Goal: Task Accomplishment & Management: Manage account settings

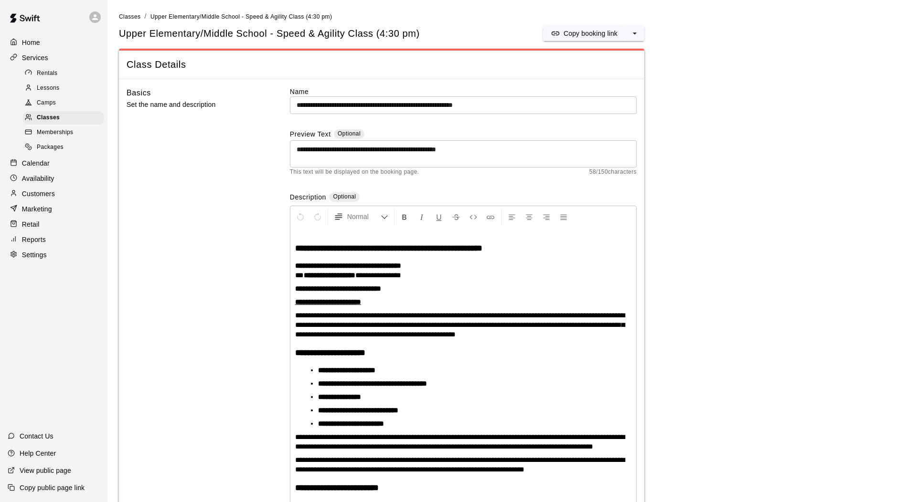
scroll to position [936, 0]
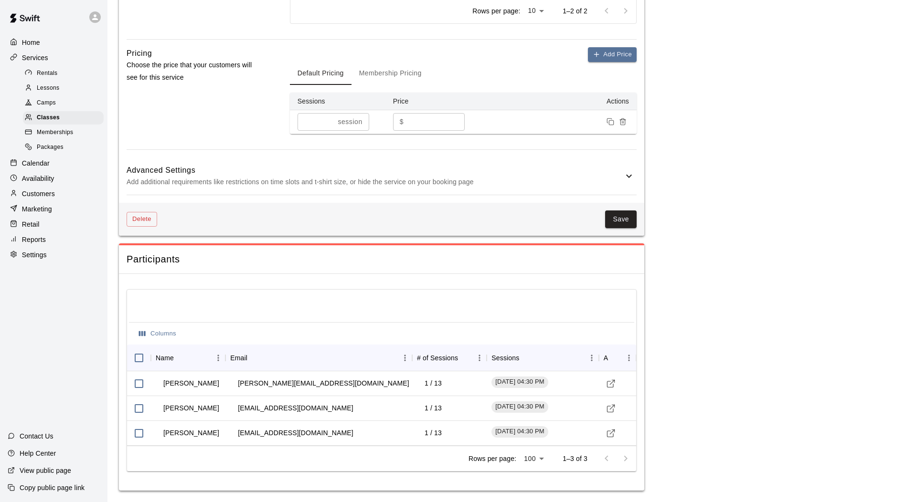
click at [22, 259] on p "Settings" at bounding box center [34, 255] width 25 height 10
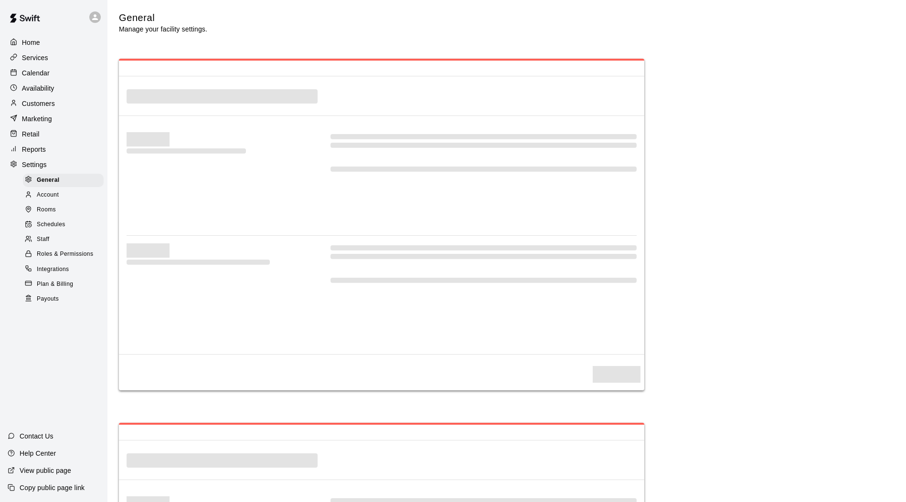
select select "**"
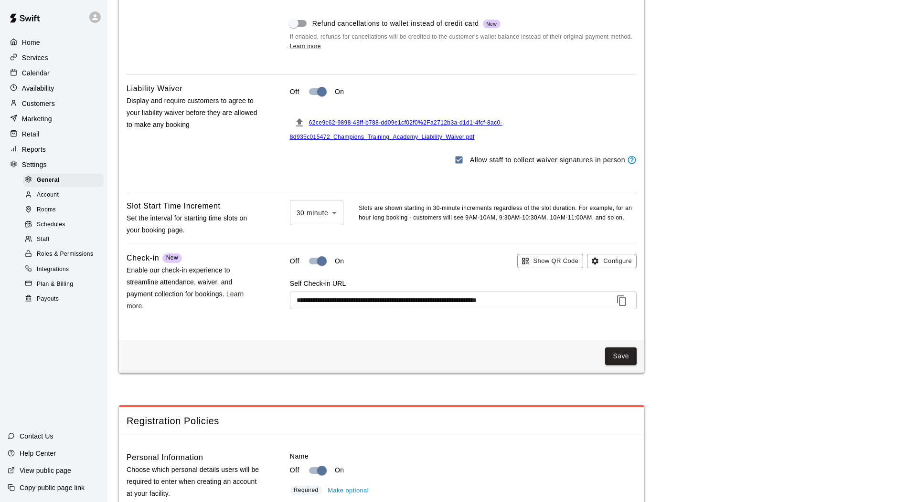
scroll to position [837, 0]
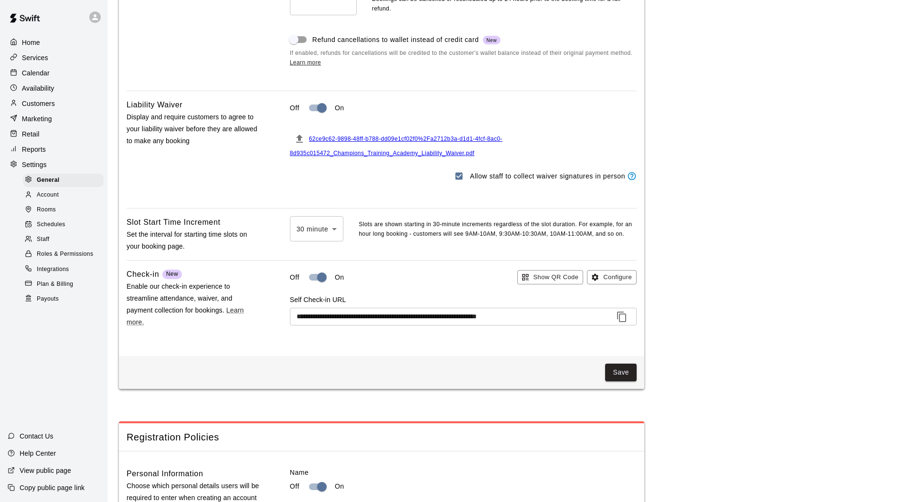
click at [396, 157] on span "62ce9c62-9898-48ff-b788-dd09e1cf02f0%2Fa2712b3a-d1d1-4fcf-8ac0-8d935c015472_Cha…" at bounding box center [396, 146] width 212 height 21
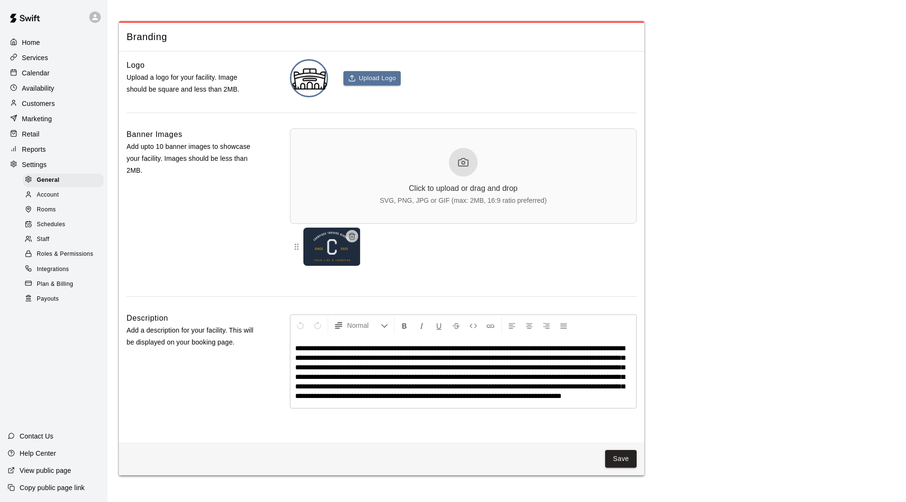
scroll to position [2108, 0]
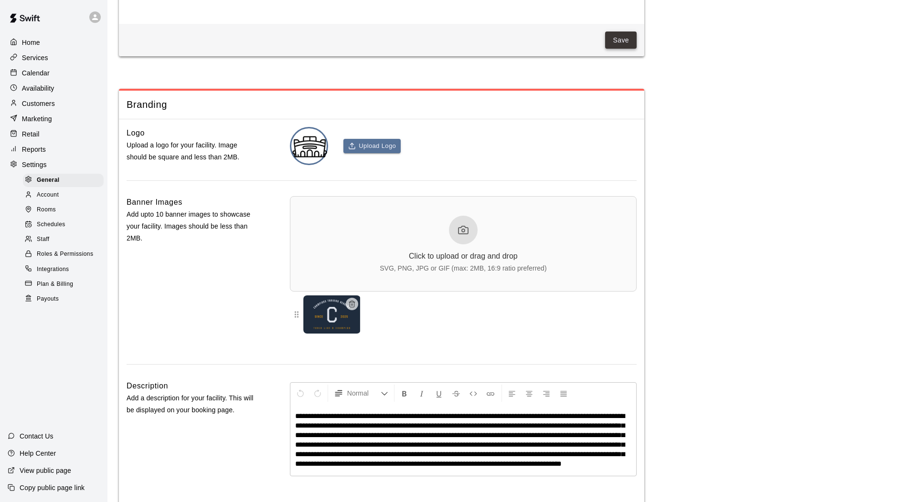
click at [616, 49] on button "Save" at bounding box center [621, 41] width 32 height 18
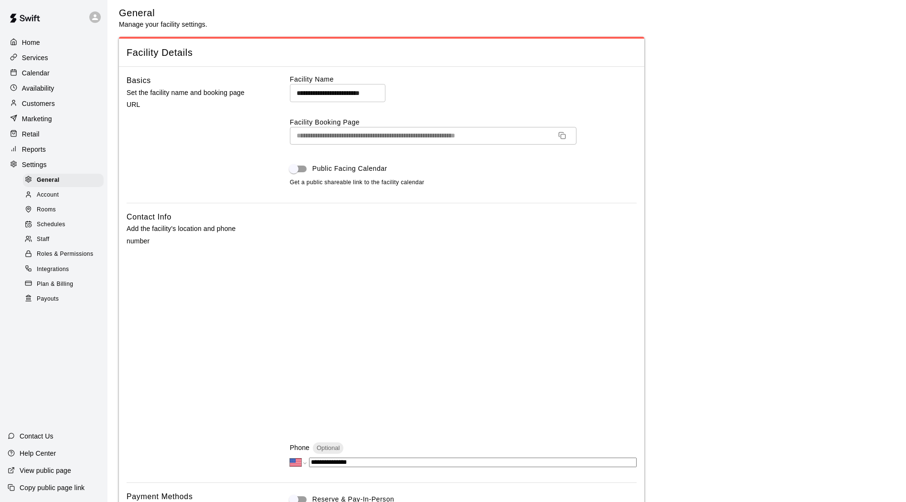
scroll to position [0, 0]
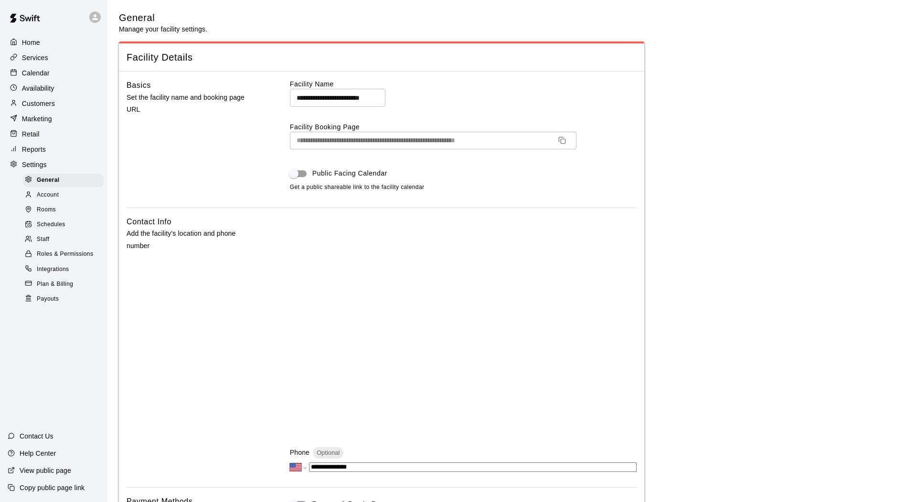
click at [46, 105] on p "Customers" at bounding box center [38, 104] width 33 height 10
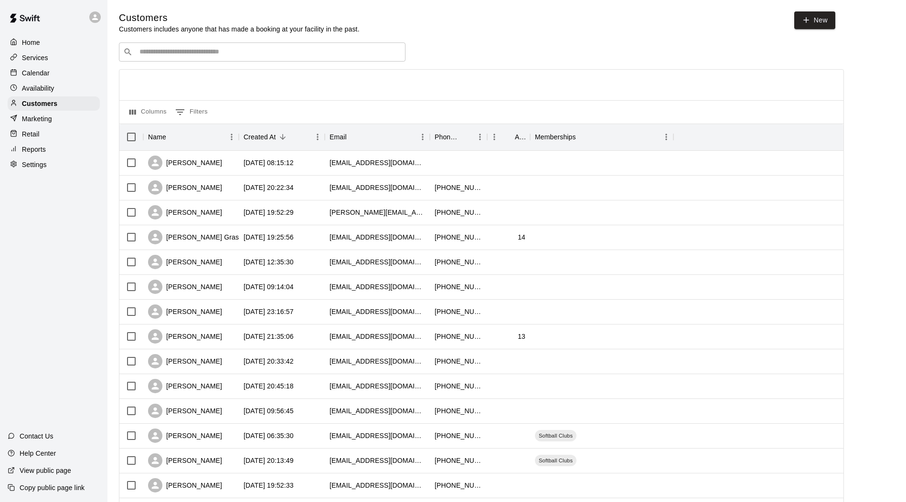
click at [35, 476] on div "View public page" at bounding box center [39, 470] width 79 height 17
click at [54, 123] on div "Marketing" at bounding box center [54, 119] width 92 height 14
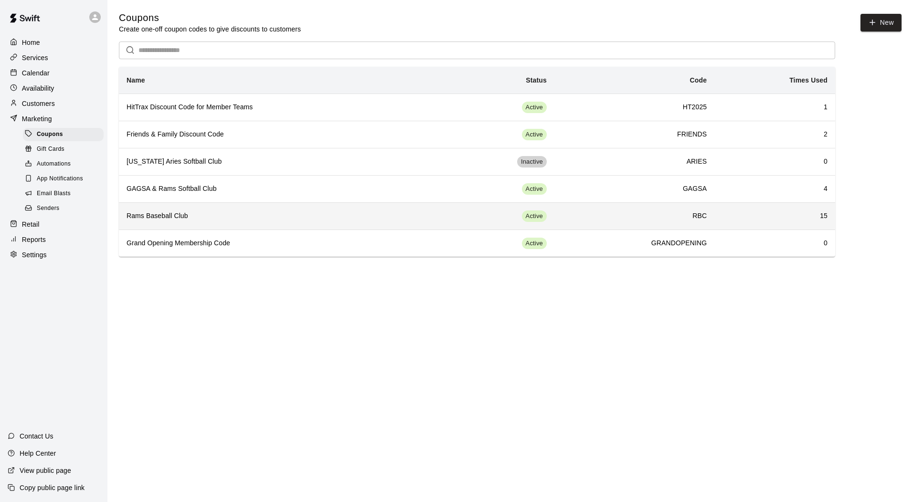
click at [221, 219] on h6 "Rams Baseball Club" at bounding box center [278, 216] width 305 height 11
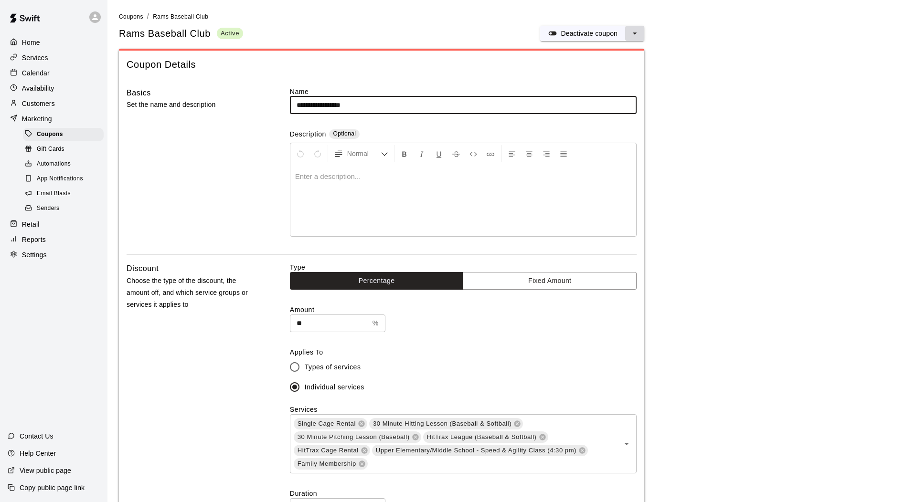
click at [634, 35] on icon "select merge strategy" at bounding box center [635, 34] width 10 height 10
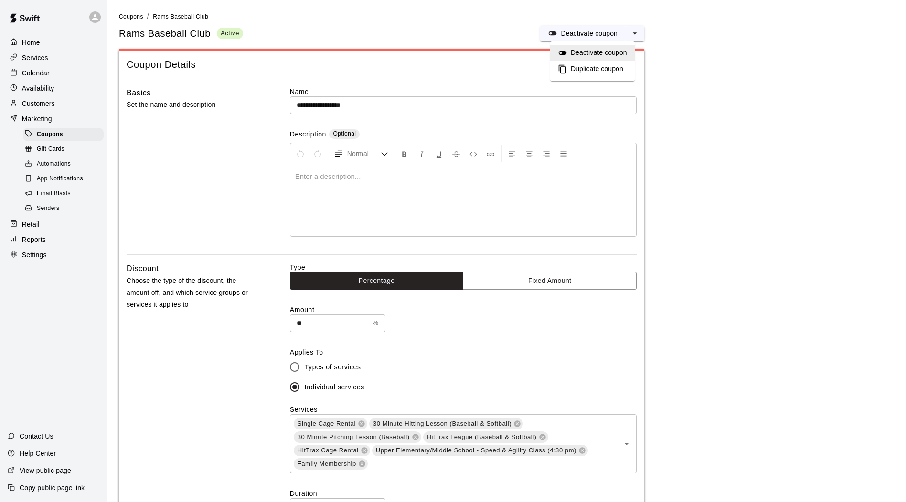
click at [30, 63] on p "Services" at bounding box center [35, 58] width 26 height 10
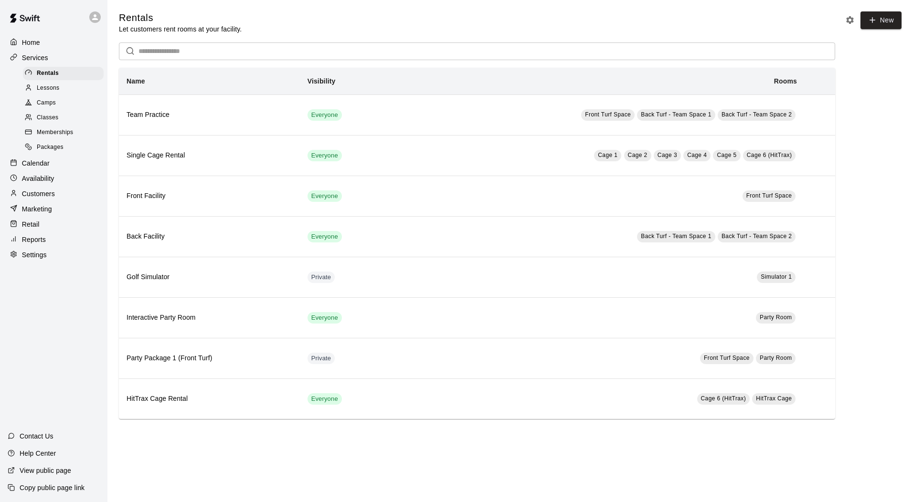
click at [59, 133] on span "Memberships" at bounding box center [55, 133] width 36 height 10
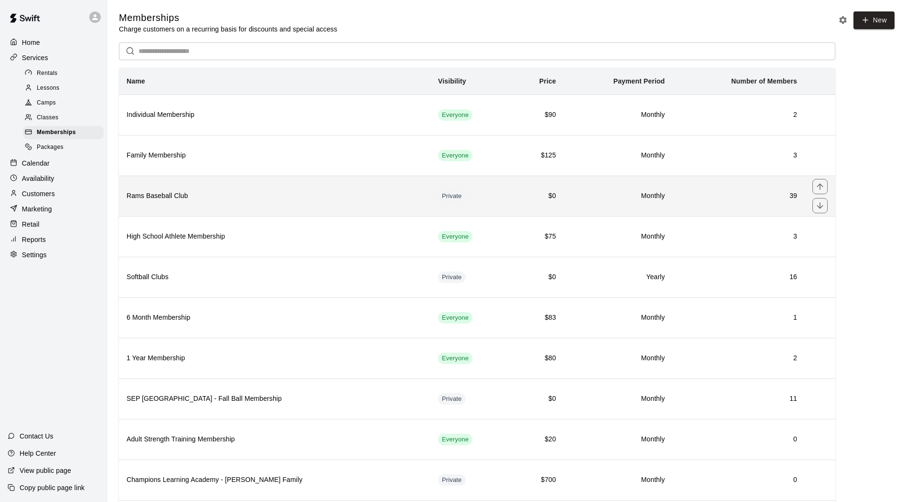
click at [278, 186] on th "Rams Baseball Club" at bounding box center [274, 196] width 311 height 41
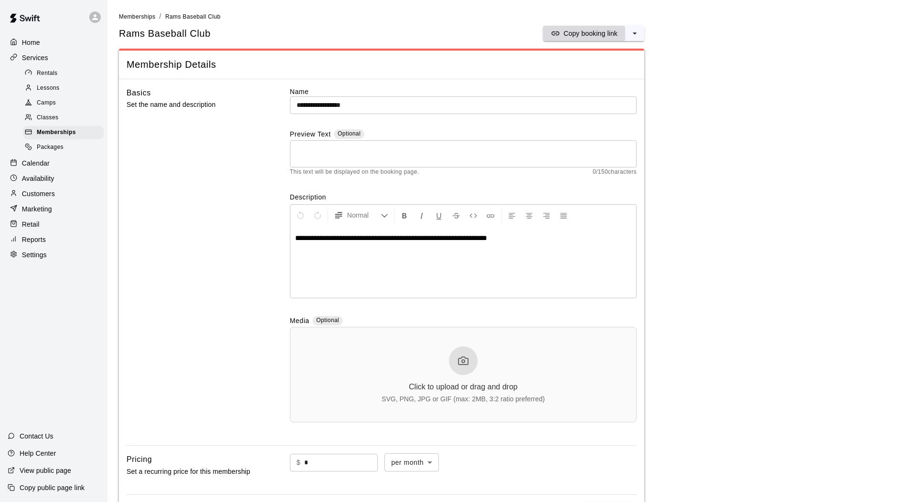
click at [586, 35] on p "Copy booking link" at bounding box center [590, 34] width 54 height 10
